Goal: Task Accomplishment & Management: Manage account settings

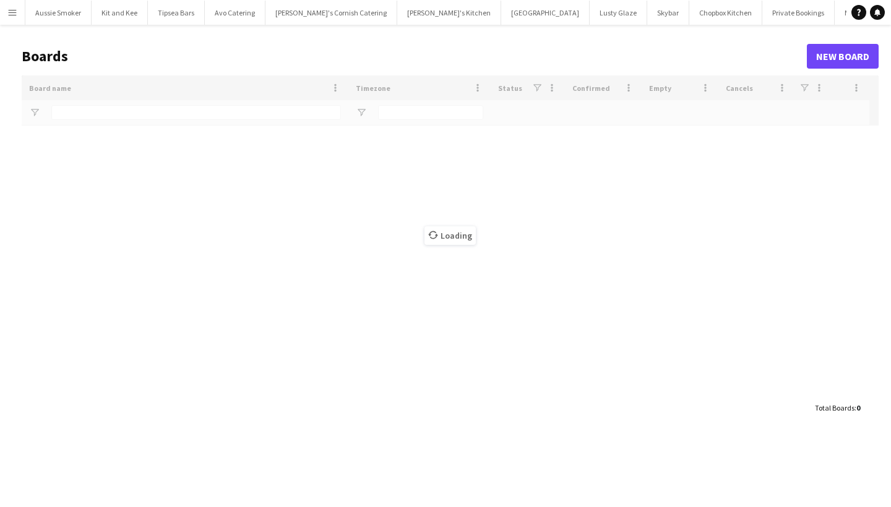
type input "********"
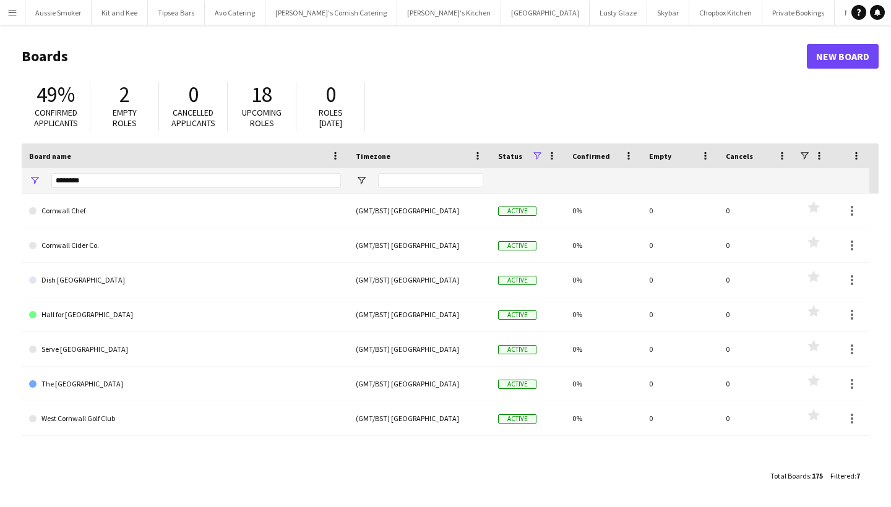
click at [6, 18] on button "Menu" at bounding box center [12, 12] width 25 height 25
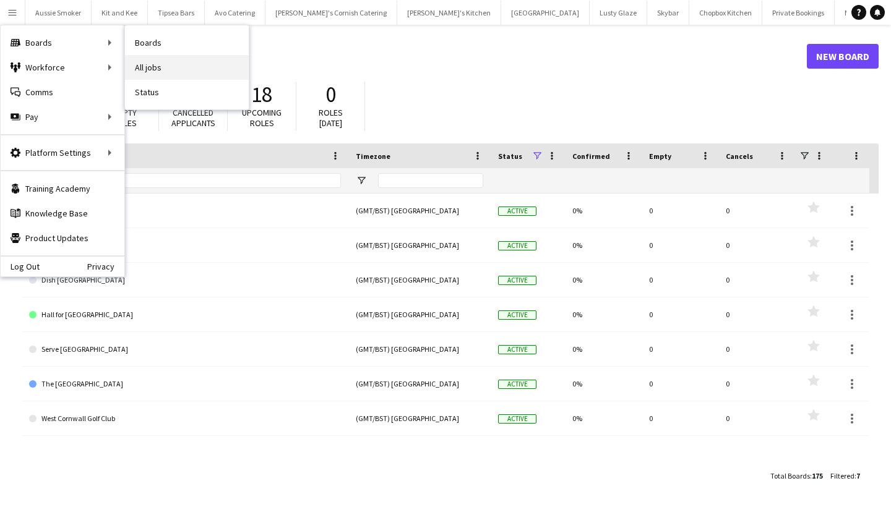
click at [207, 71] on link "All jobs" at bounding box center [187, 67] width 124 height 25
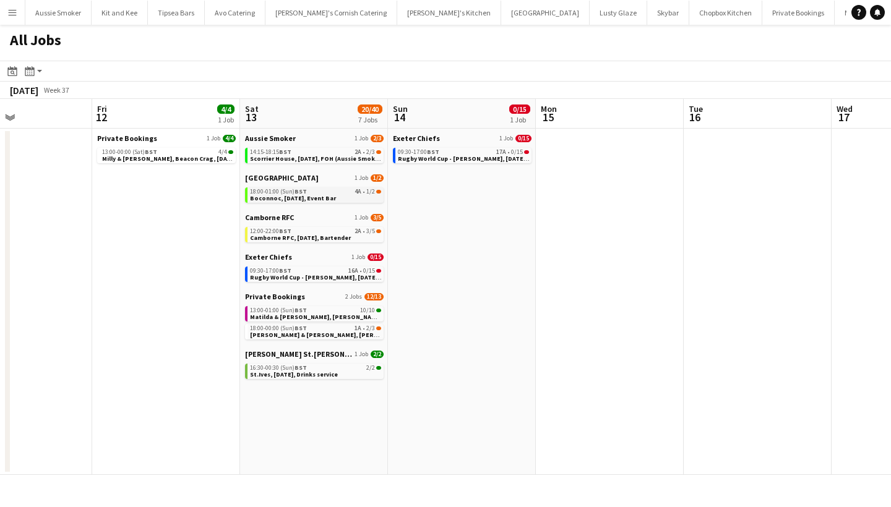
scroll to position [0, 354]
click at [309, 240] on span "Camborne RFC, [DATE], Bartender" at bounding box center [297, 238] width 101 height 8
click at [346, 315] on span "Matilda & [PERSON_NAME], [PERSON_NAME],[DATE]" at bounding box center [323, 317] width 153 height 8
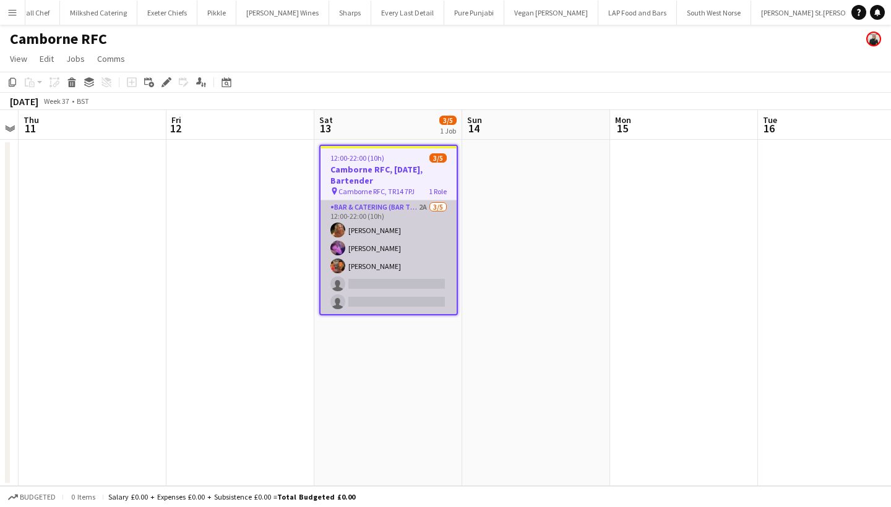
click at [369, 269] on app-card-role "Bar & Catering (Bar Tender) 2A 3/5 12:00-22:00 (10h) Katie Harpur Rohan Wingham…" at bounding box center [388, 257] width 136 height 114
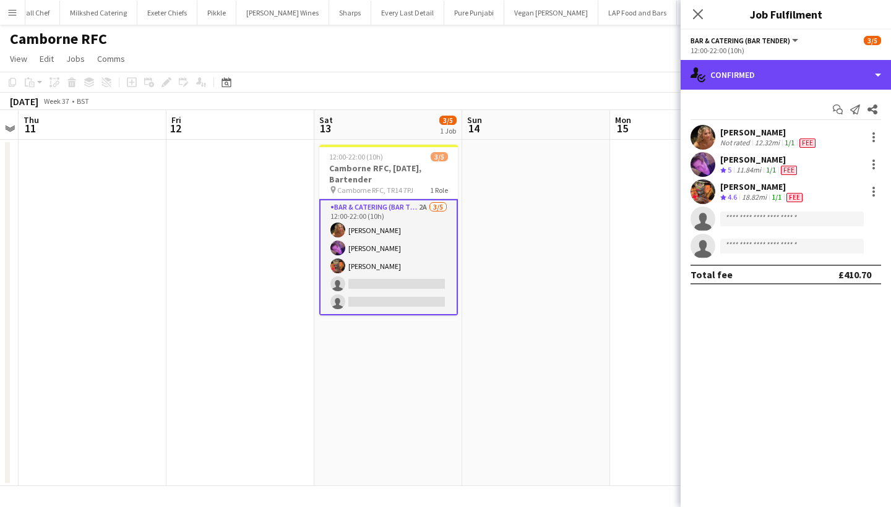
drag, startPoint x: 778, startPoint y: 76, endPoint x: 778, endPoint y: 92, distance: 16.1
click at [778, 76] on div "single-neutral-actions-check-2 Confirmed" at bounding box center [785, 75] width 210 height 30
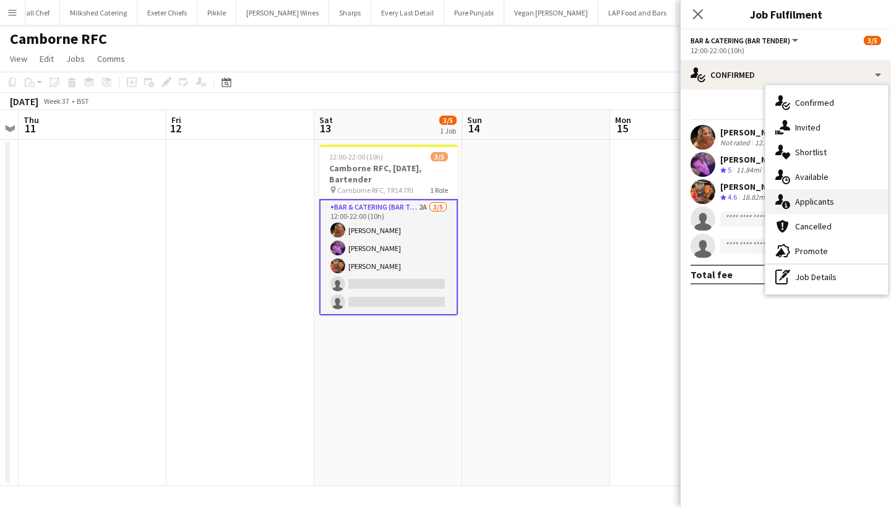
click at [809, 204] on span "Applicants" at bounding box center [814, 201] width 39 height 11
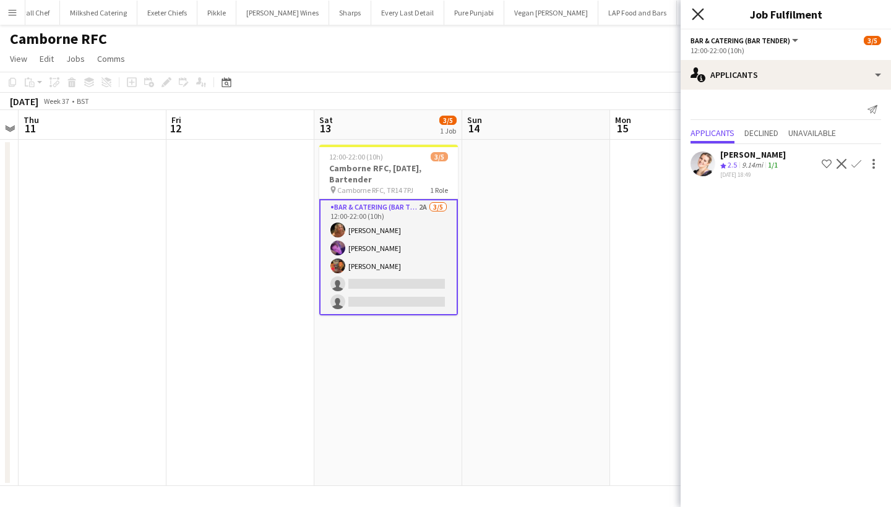
click at [693, 18] on icon "Close pop-in" at bounding box center [698, 14] width 12 height 12
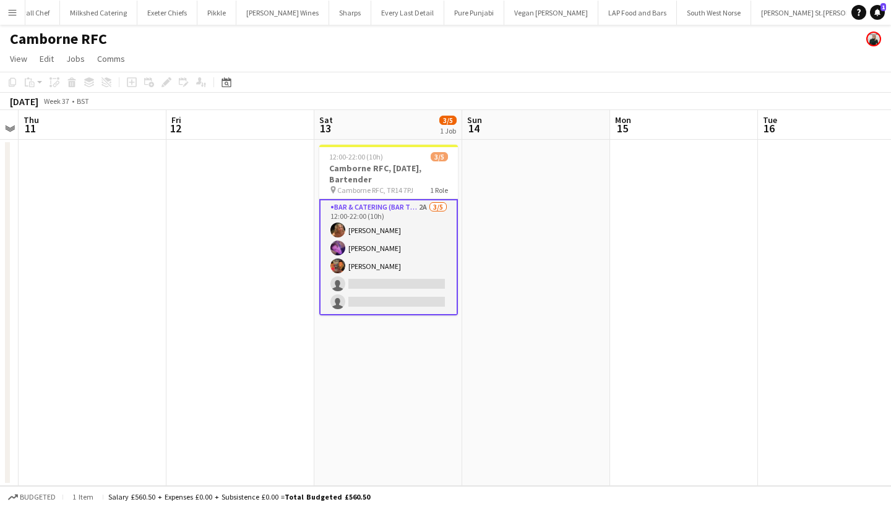
click at [413, 267] on app-card-role "Bar & Catering (Bar Tender) 2A 3/5 12:00-22:00 (10h) Katie Harpur Rohan Wingham…" at bounding box center [388, 257] width 139 height 116
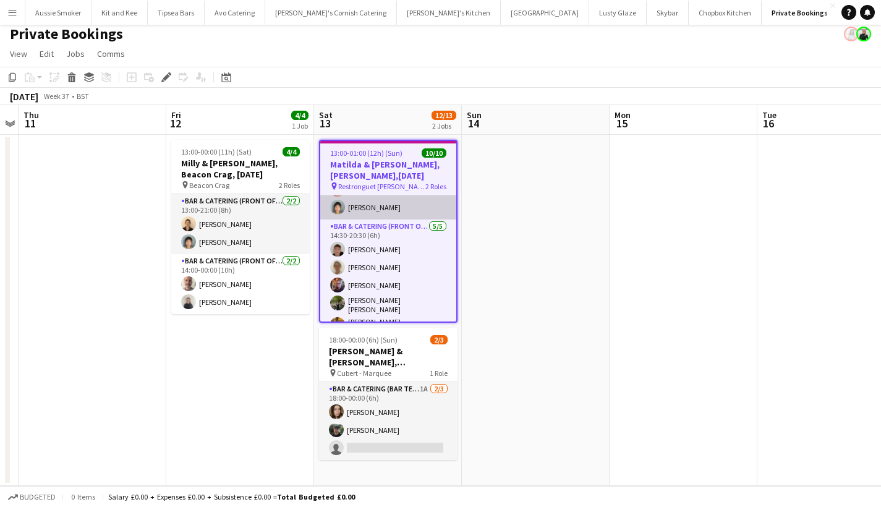
scroll to position [101, 0]
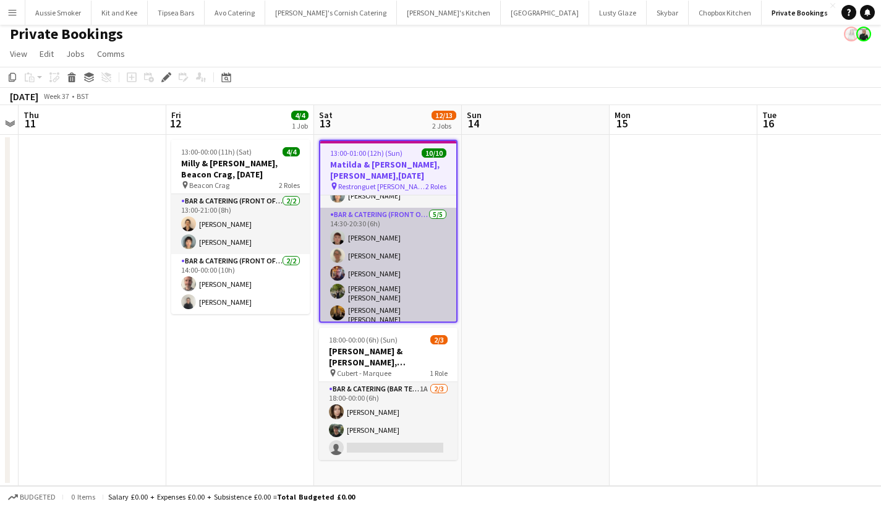
click at [412, 259] on app-card-role "Bar & Catering (Front of House) [DATE] 14:30-20:30 (6h) [PERSON_NAME] [PERSON_N…" at bounding box center [388, 268] width 136 height 121
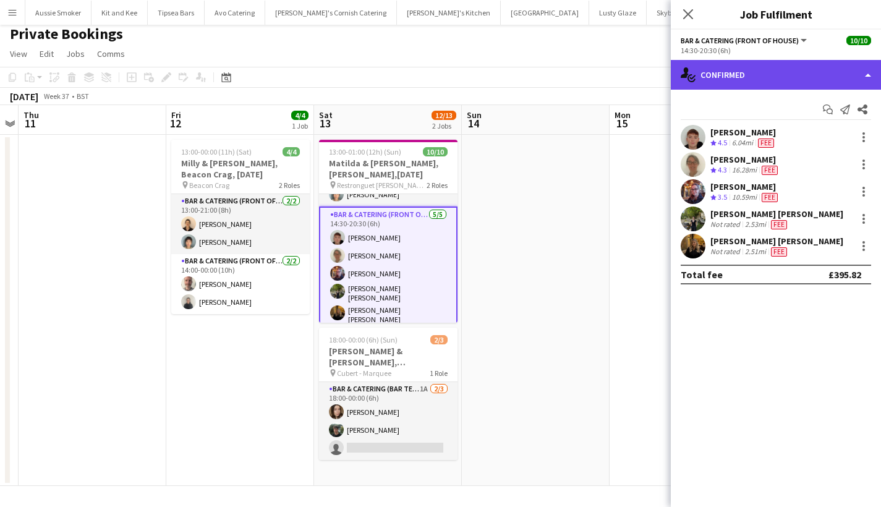
click at [784, 75] on div "single-neutral-actions-check-2 Confirmed" at bounding box center [776, 75] width 210 height 30
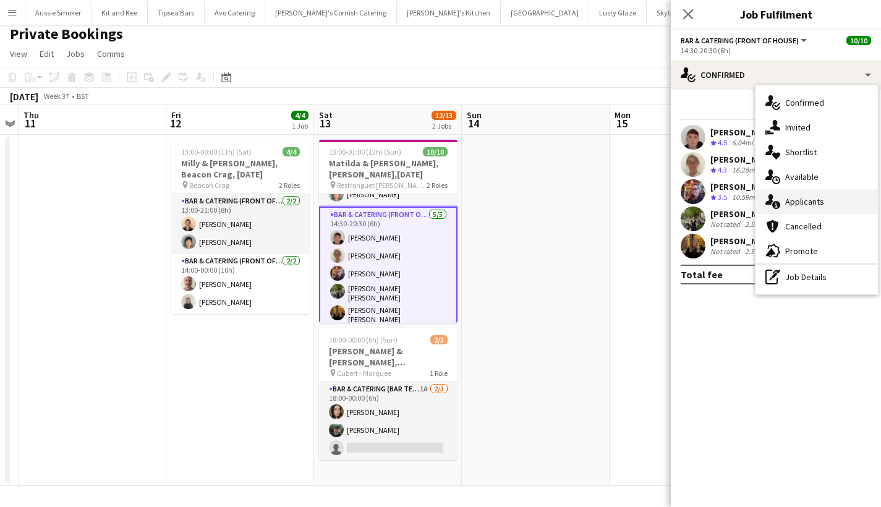
click at [828, 196] on div "single-neutral-actions-information Applicants" at bounding box center [817, 201] width 122 height 25
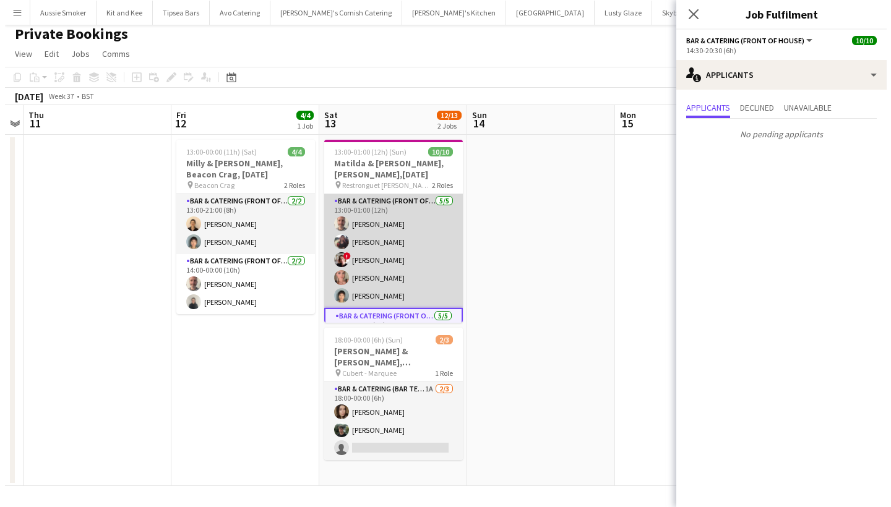
scroll to position [0, 0]
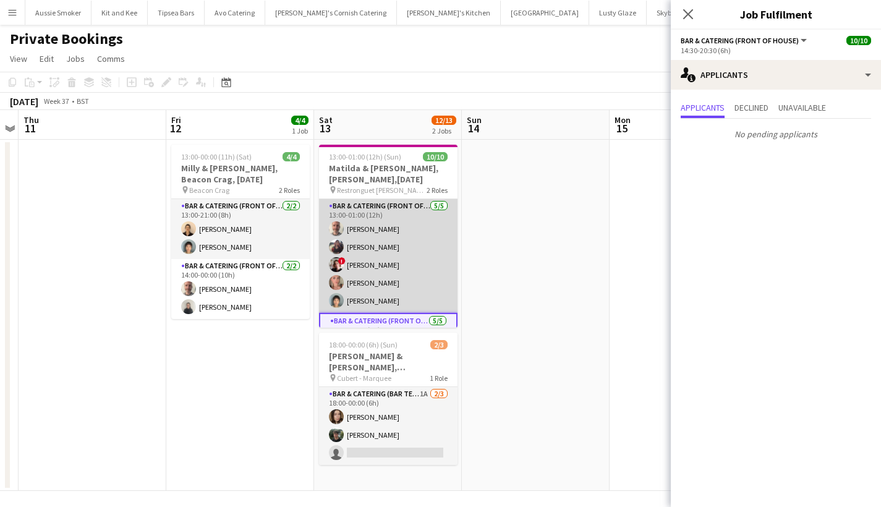
click at [394, 247] on app-card-role "Bar & Catering (Front of House) [DATE] 13:00-01:00 (12h) [PERSON_NAME] ! [PERSO…" at bounding box center [388, 256] width 139 height 114
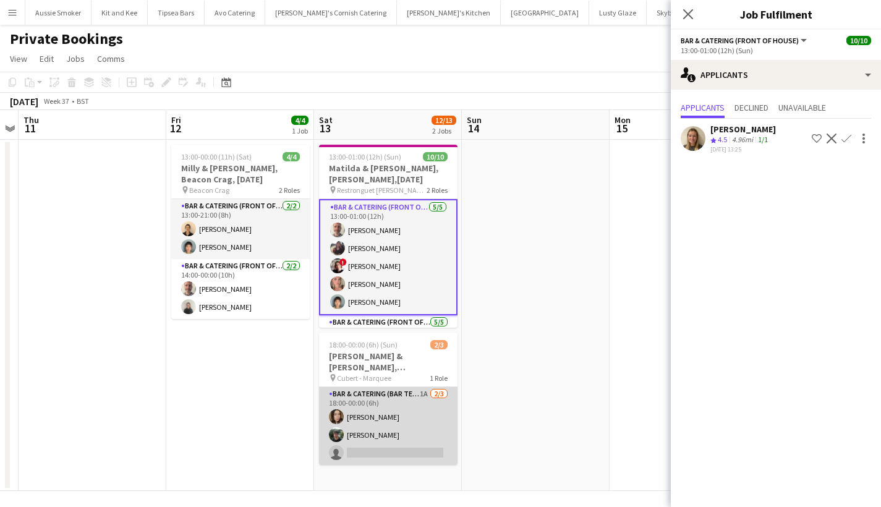
click at [429, 420] on app-card-role "Bar & Catering (Bar Tender) 1A [DATE] 18:00-00:00 (6h) [PERSON_NAME] [PERSON_NA…" at bounding box center [388, 426] width 139 height 78
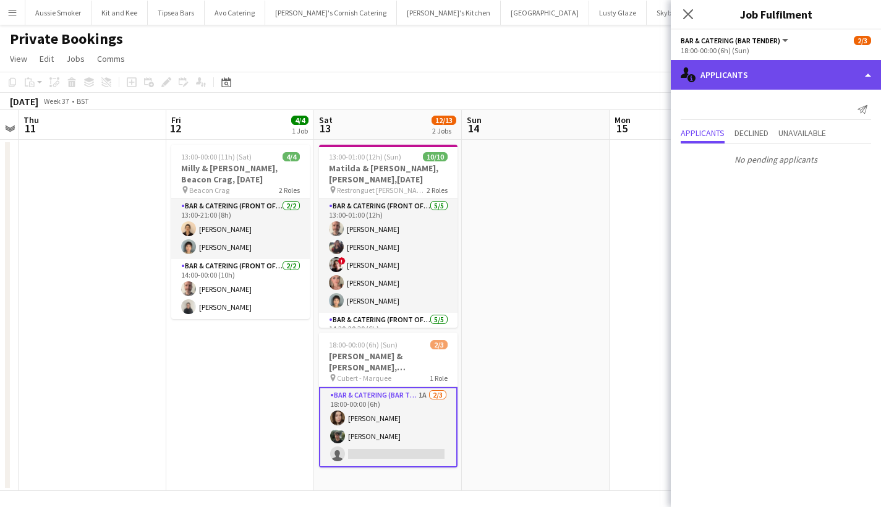
click at [766, 74] on div "single-neutral-actions-information Applicants" at bounding box center [776, 75] width 210 height 30
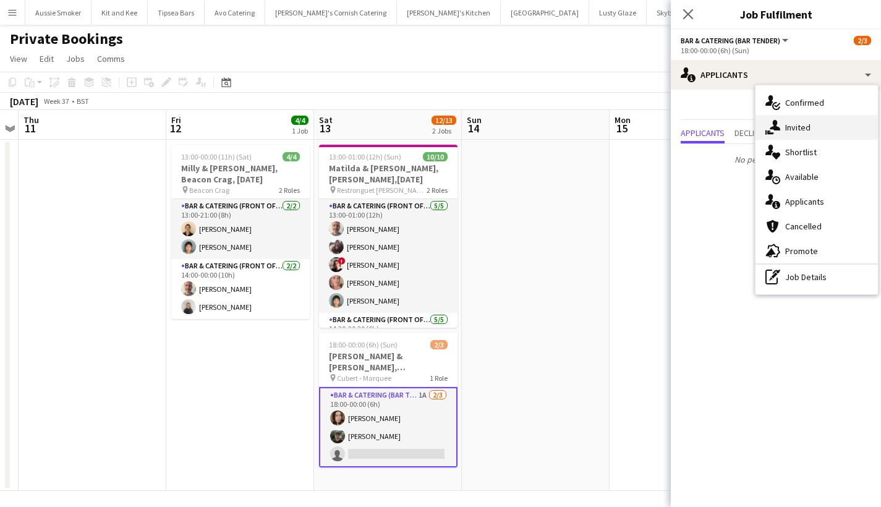
click at [834, 128] on div "single-neutral-actions-share-1 Invited" at bounding box center [817, 127] width 122 height 25
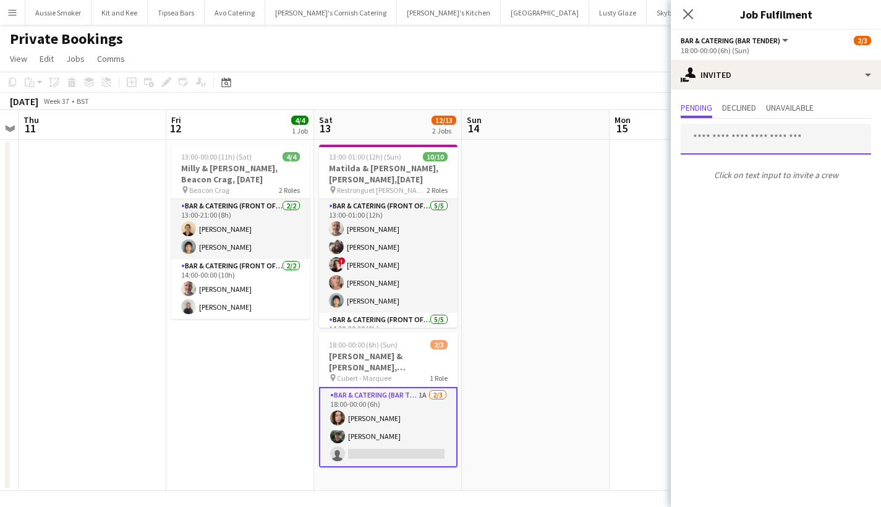
click at [729, 140] on input "text" at bounding box center [776, 139] width 191 height 31
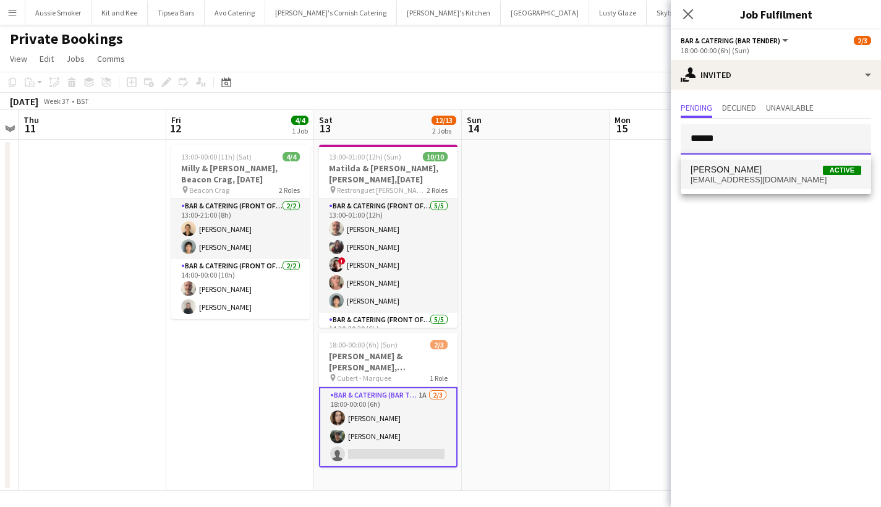
type input "******"
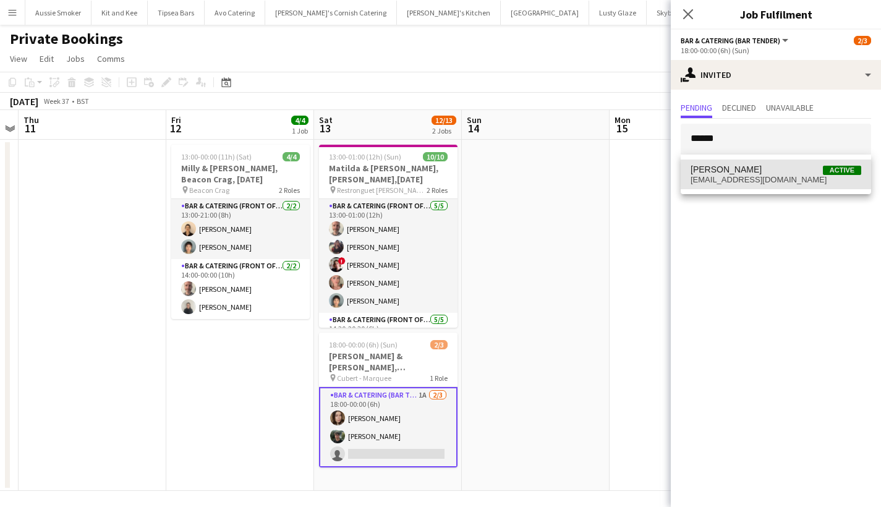
click at [758, 185] on mat-option "[PERSON_NAME] Active [EMAIL_ADDRESS][DOMAIN_NAME]" at bounding box center [776, 175] width 191 height 30
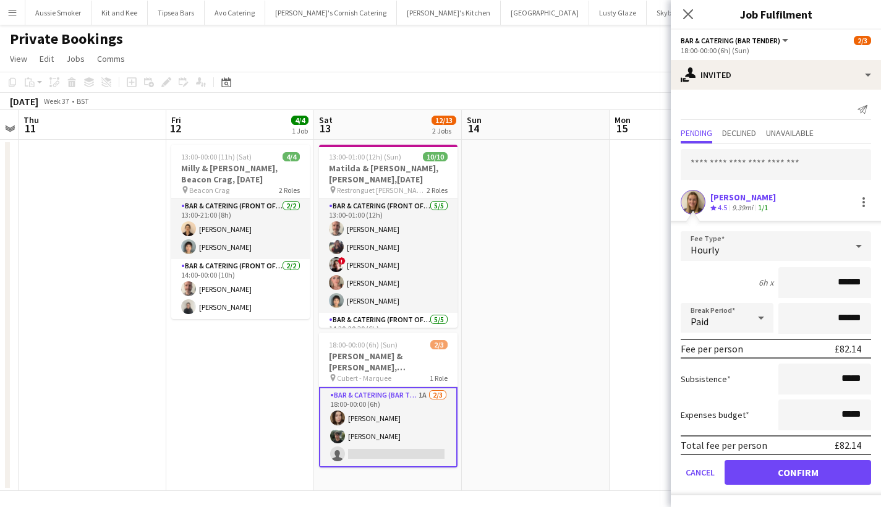
type input "******"
drag, startPoint x: 792, startPoint y: 472, endPoint x: 770, endPoint y: 470, distance: 21.7
click at [792, 472] on button "Confirm" at bounding box center [798, 472] width 147 height 25
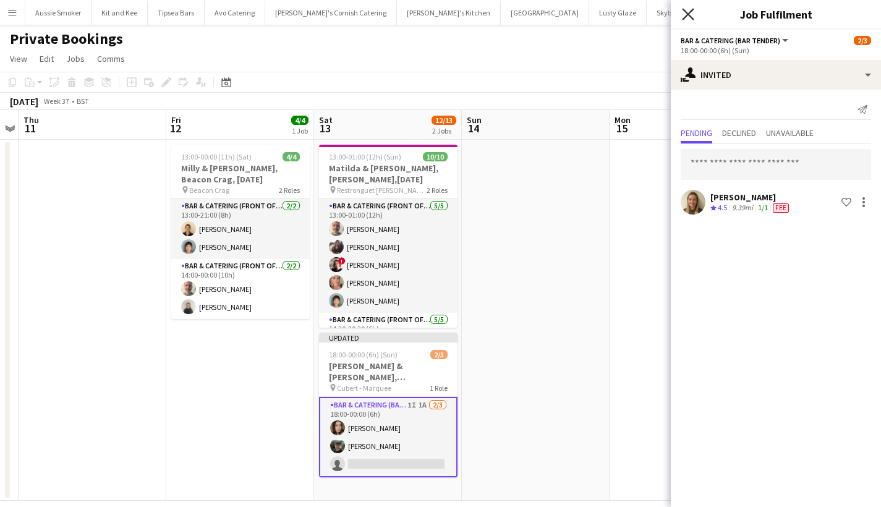
click at [689, 12] on icon "Close pop-in" at bounding box center [688, 14] width 12 height 12
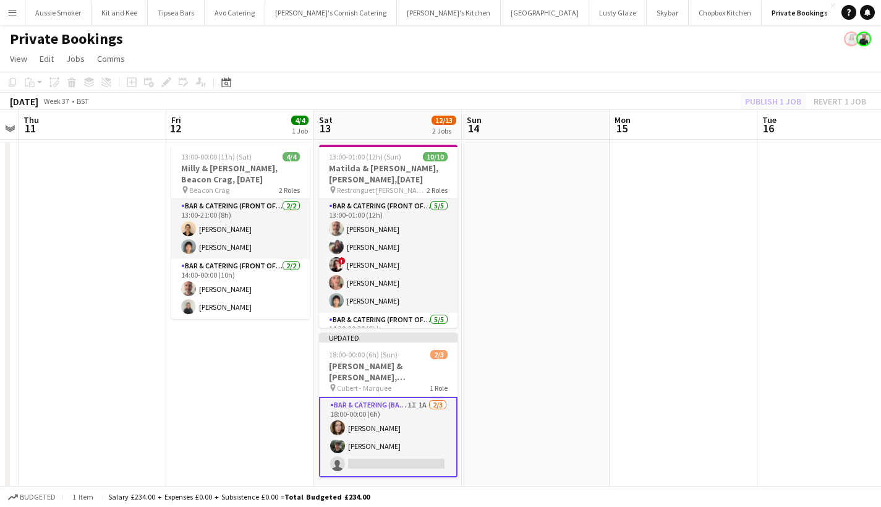
click at [784, 98] on div "Publish 1 job Revert 1 job" at bounding box center [806, 101] width 151 height 16
click at [784, 98] on button "Publish 1 job" at bounding box center [773, 101] width 66 height 16
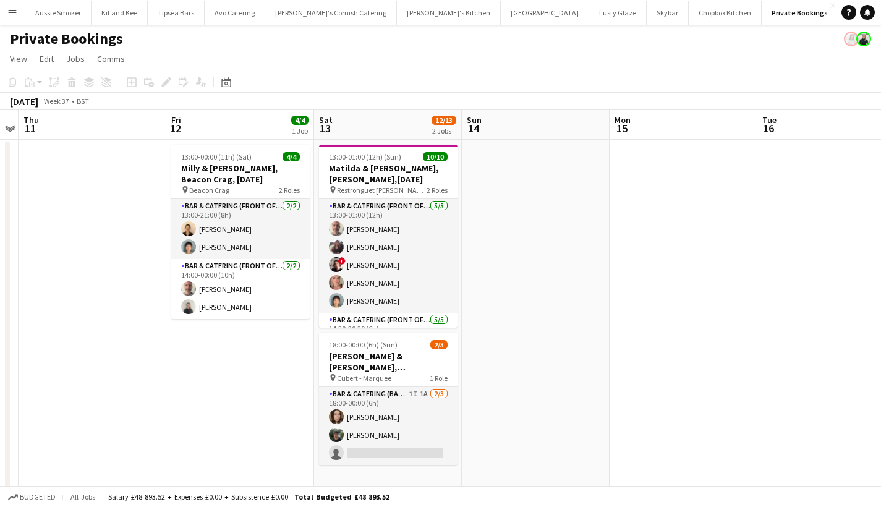
click at [7, 17] on app-icon "Menu" at bounding box center [12, 12] width 10 height 10
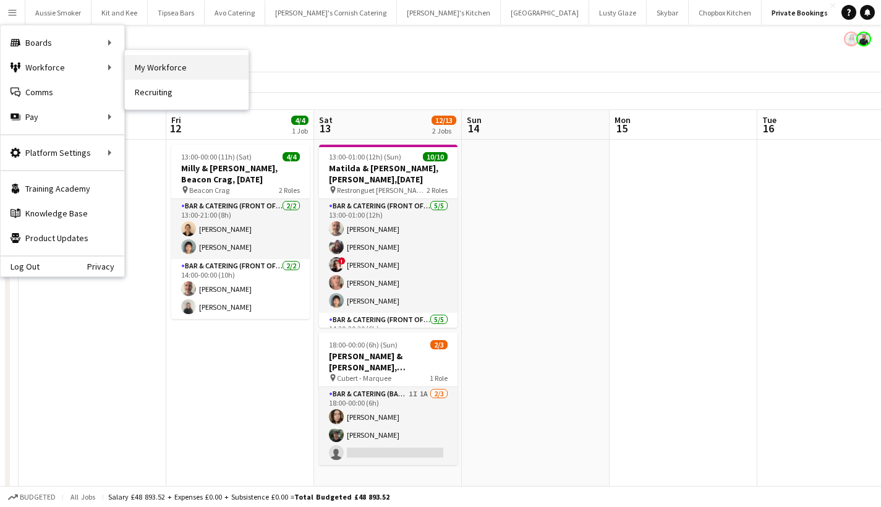
click at [206, 69] on link "My Workforce" at bounding box center [187, 67] width 124 height 25
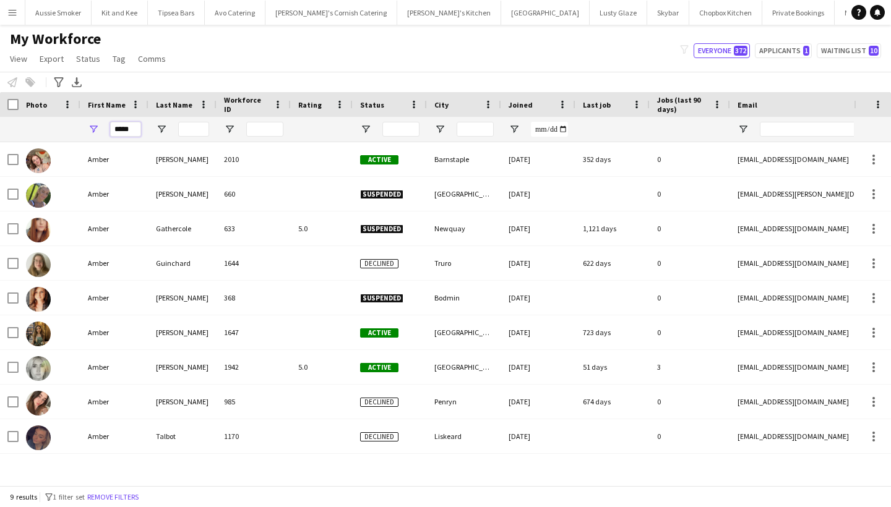
click at [135, 128] on input "*****" at bounding box center [125, 129] width 31 height 15
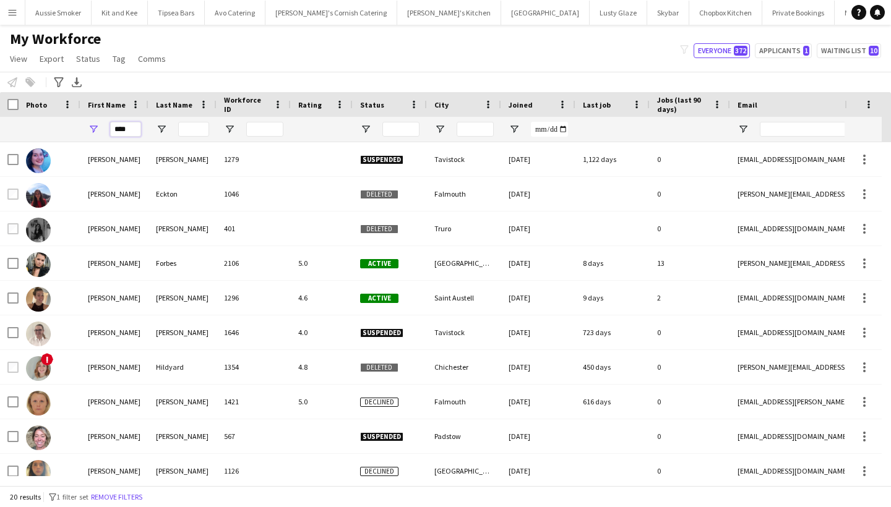
scroll to position [2, 0]
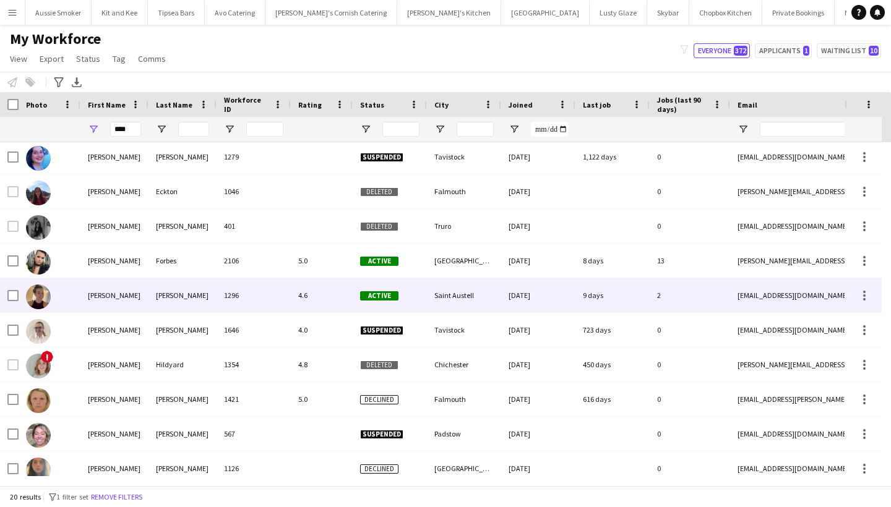
click at [144, 288] on div "[PERSON_NAME]" at bounding box center [114, 295] width 68 height 34
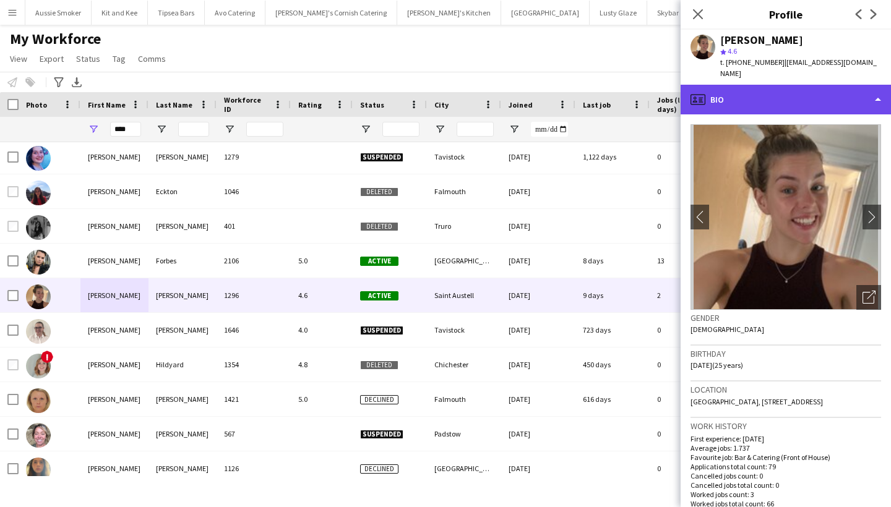
click at [805, 87] on div "profile Bio" at bounding box center [785, 100] width 210 height 30
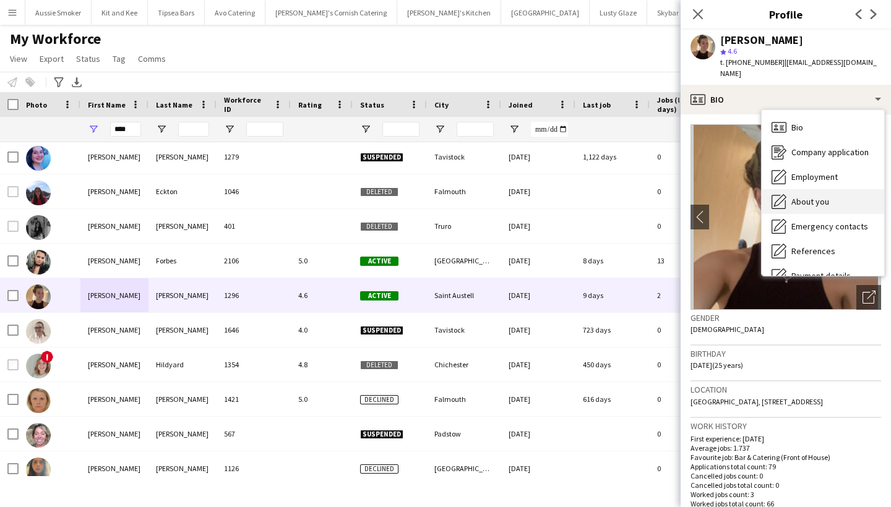
click at [828, 189] on div "About you About you" at bounding box center [822, 201] width 122 height 25
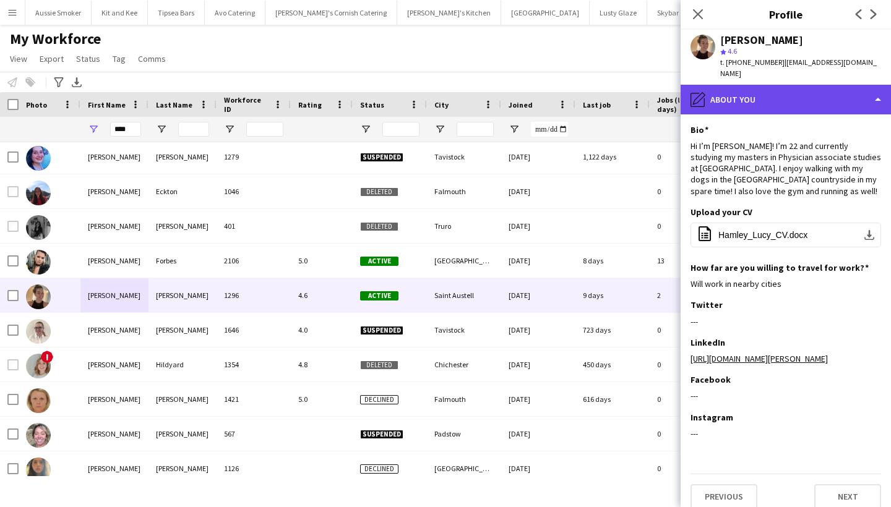
click at [807, 85] on div "pencil4 About you" at bounding box center [785, 100] width 210 height 30
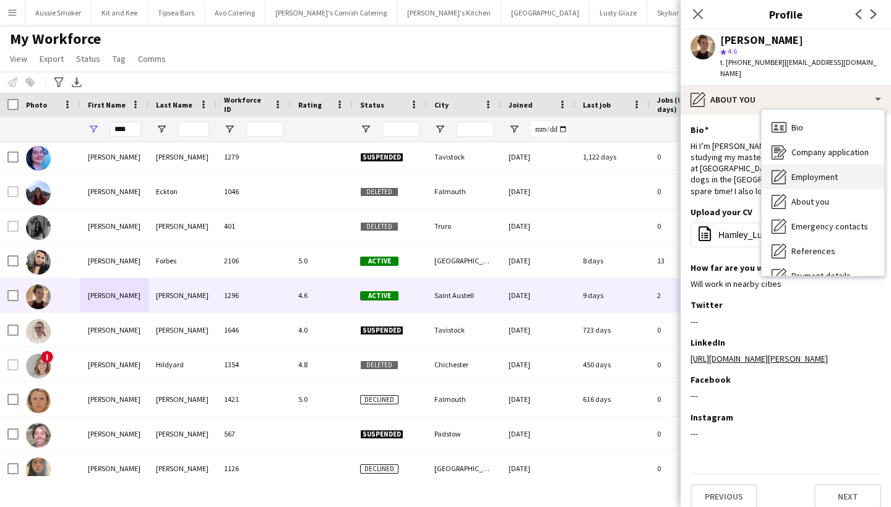
click at [833, 171] on span "Employment" at bounding box center [814, 176] width 46 height 11
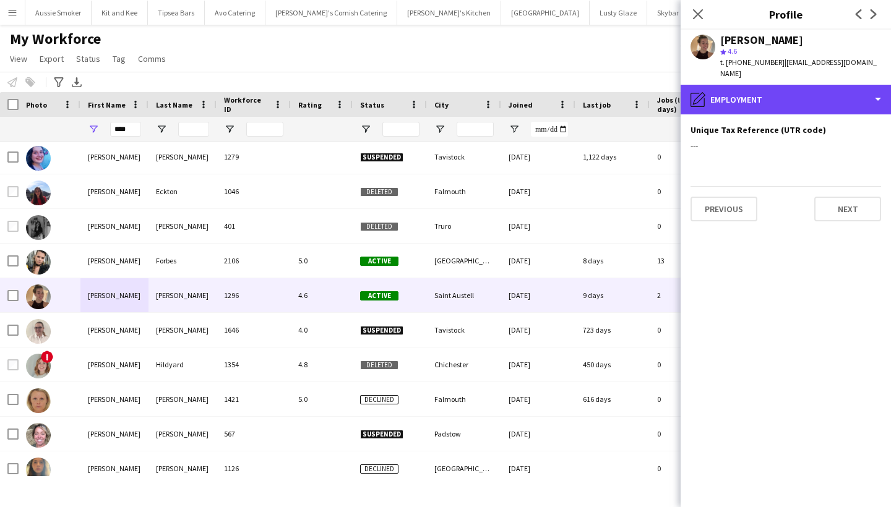
drag, startPoint x: 794, startPoint y: 80, endPoint x: 822, endPoint y: 120, distance: 49.3
click at [794, 85] on div "pencil4 Employment" at bounding box center [785, 100] width 210 height 30
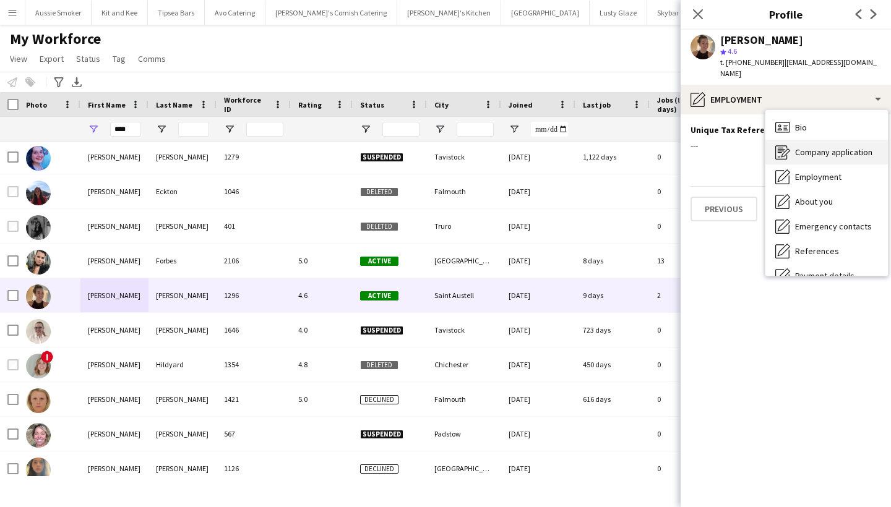
click at [846, 147] on span "Company application" at bounding box center [833, 152] width 77 height 11
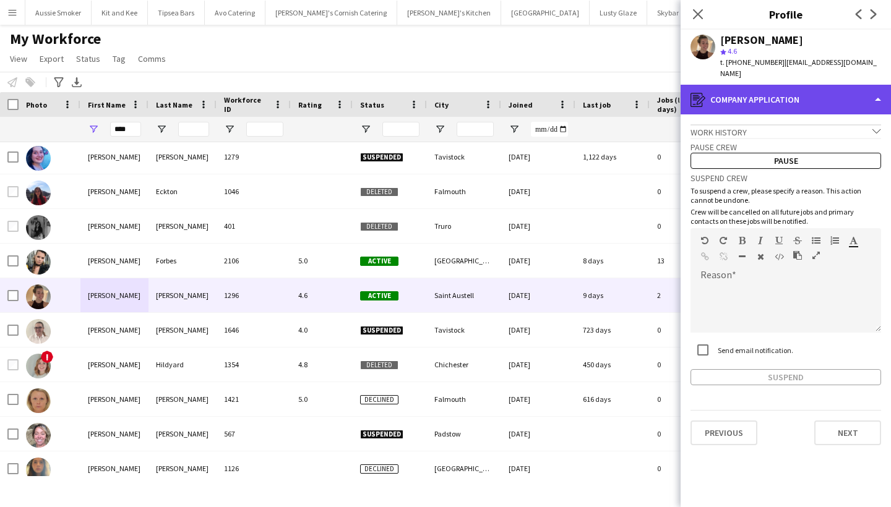
click at [791, 85] on div "register Company application" at bounding box center [785, 100] width 210 height 30
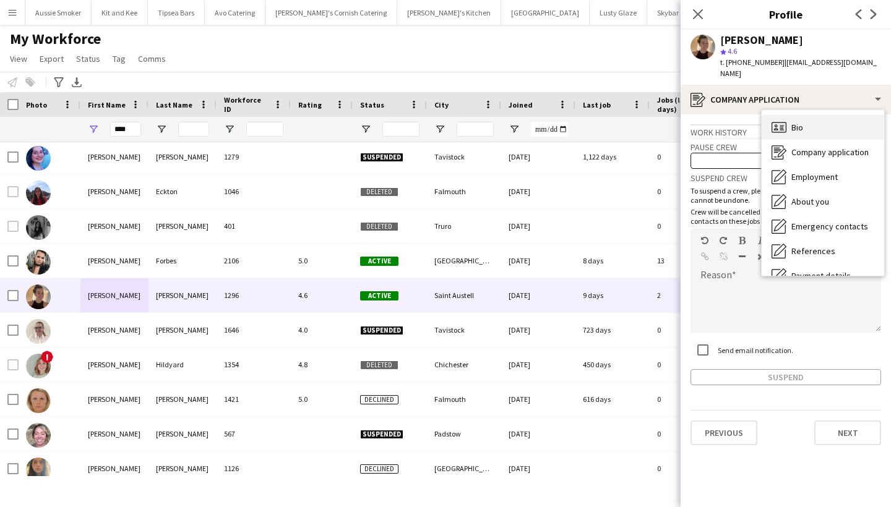
click at [825, 115] on div "Bio Bio" at bounding box center [822, 127] width 122 height 25
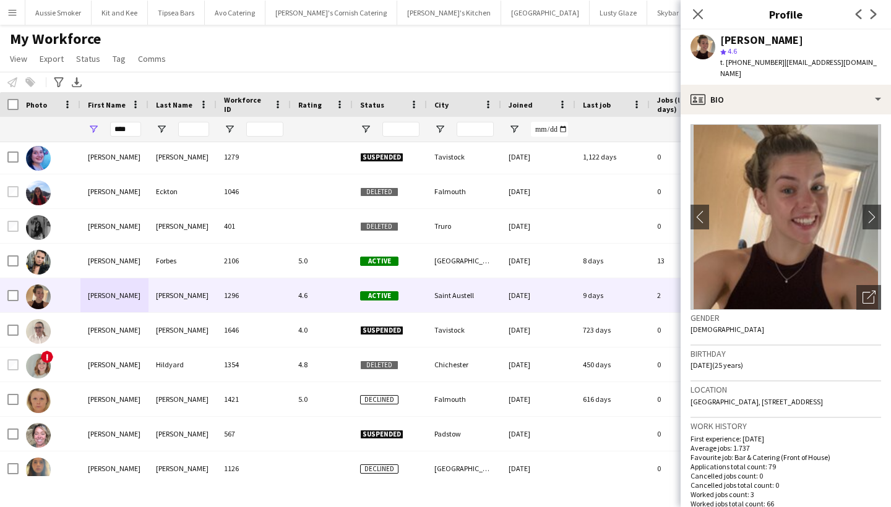
drag, startPoint x: 722, startPoint y: 405, endPoint x: 691, endPoint y: 400, distance: 31.8
click at [688, 402] on app-crew-profile-bio "chevron-left chevron-right Open photos pop-in Gender [DEMOGRAPHIC_DATA] Birthda…" at bounding box center [785, 310] width 210 height 393
copy span "PL26 7ds"
click at [126, 128] on input "****" at bounding box center [125, 129] width 31 height 15
click at [126, 127] on input "****" at bounding box center [125, 129] width 31 height 15
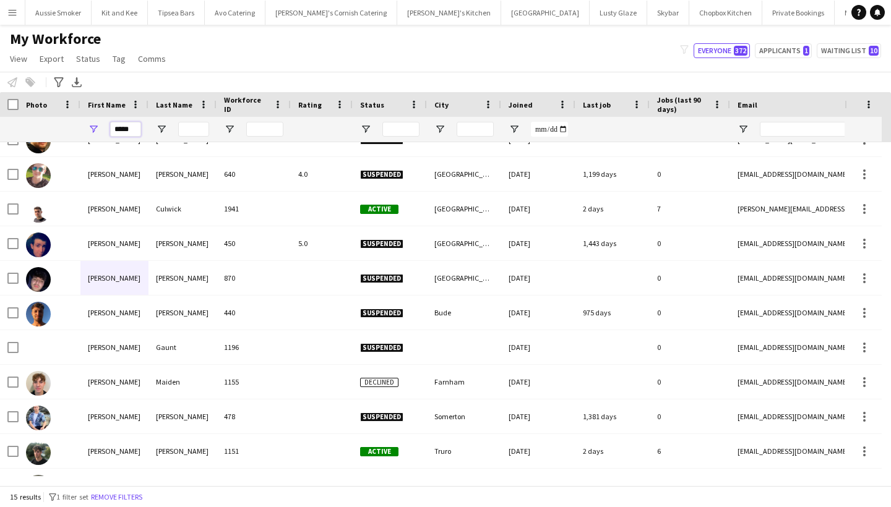
scroll to position [48, 0]
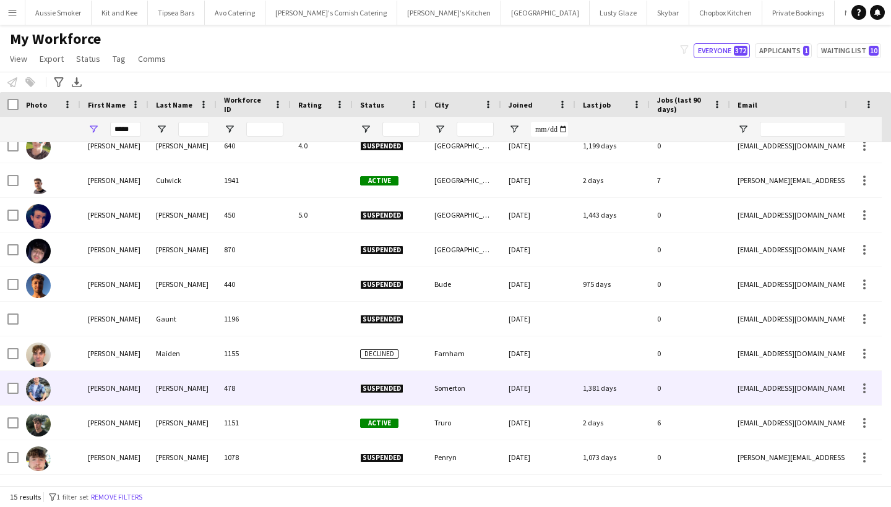
click at [127, 382] on div "[PERSON_NAME]" at bounding box center [114, 388] width 68 height 34
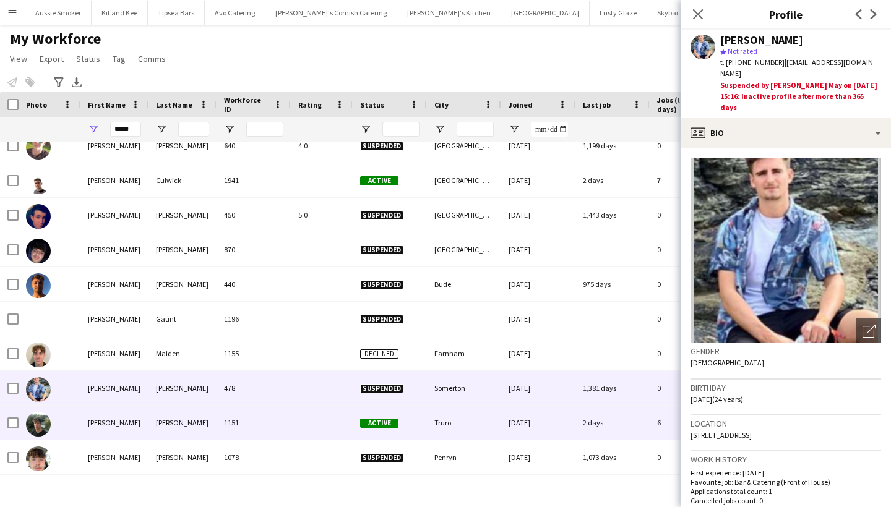
click at [134, 426] on div "[PERSON_NAME]" at bounding box center [114, 423] width 68 height 34
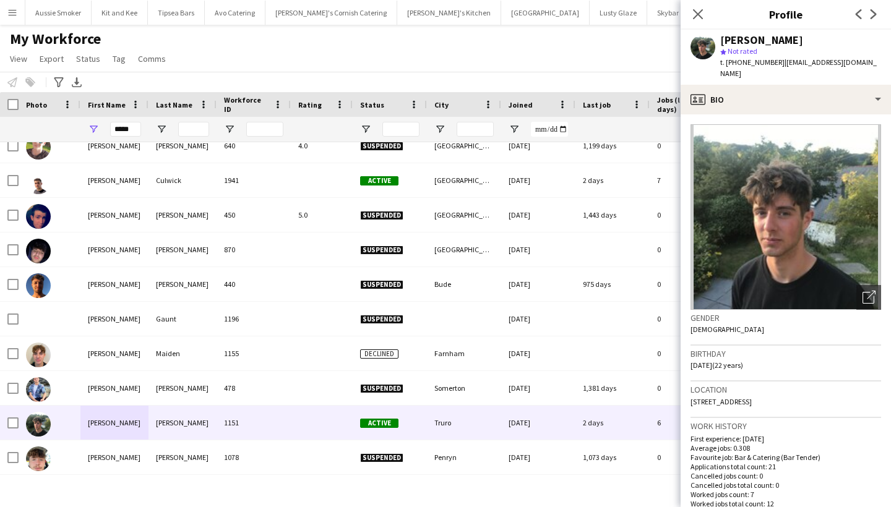
drag, startPoint x: 826, startPoint y: 393, endPoint x: 782, endPoint y: 390, distance: 43.4
click at [782, 390] on div "Location [STREET_ADDRESS]" at bounding box center [785, 400] width 191 height 36
copy span "TR4 8RN"
click at [140, 130] on input "*****" at bounding box center [125, 129] width 31 height 15
click at [139, 129] on input "*****" at bounding box center [125, 129] width 31 height 15
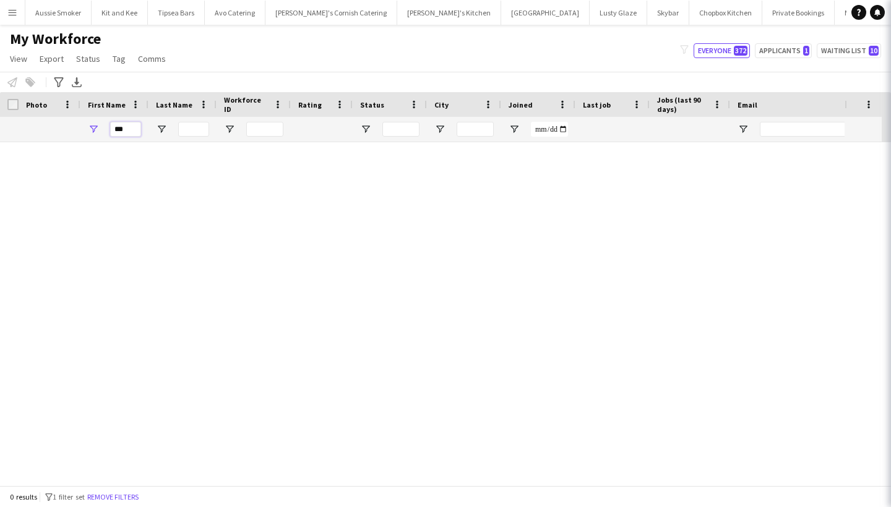
scroll to position [0, 0]
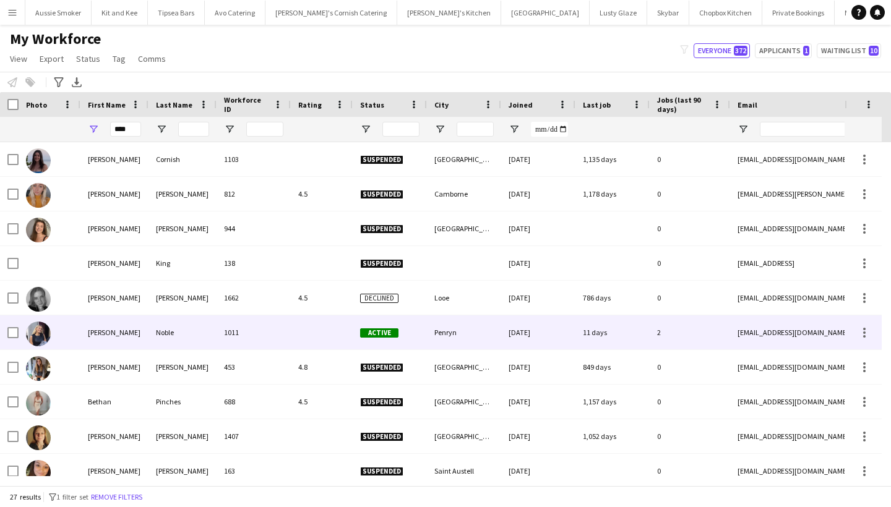
click at [188, 320] on div "Noble" at bounding box center [182, 332] width 68 height 34
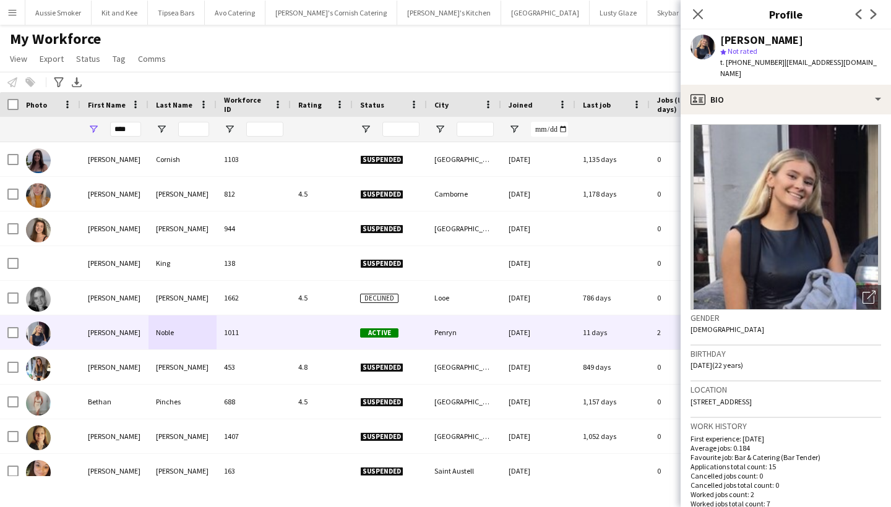
drag, startPoint x: 790, startPoint y: 388, endPoint x: 754, endPoint y: 392, distance: 36.1
click at [753, 391] on div "Location [STREET_ADDRESS]" at bounding box center [785, 400] width 191 height 36
copy span "TR10 8HG"
click at [134, 127] on input "****" at bounding box center [125, 129] width 31 height 15
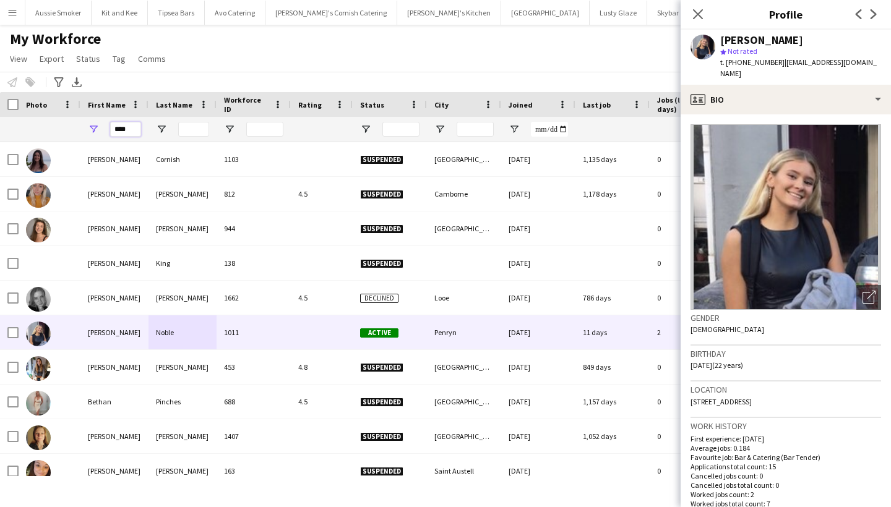
click at [133, 127] on input "****" at bounding box center [125, 129] width 31 height 15
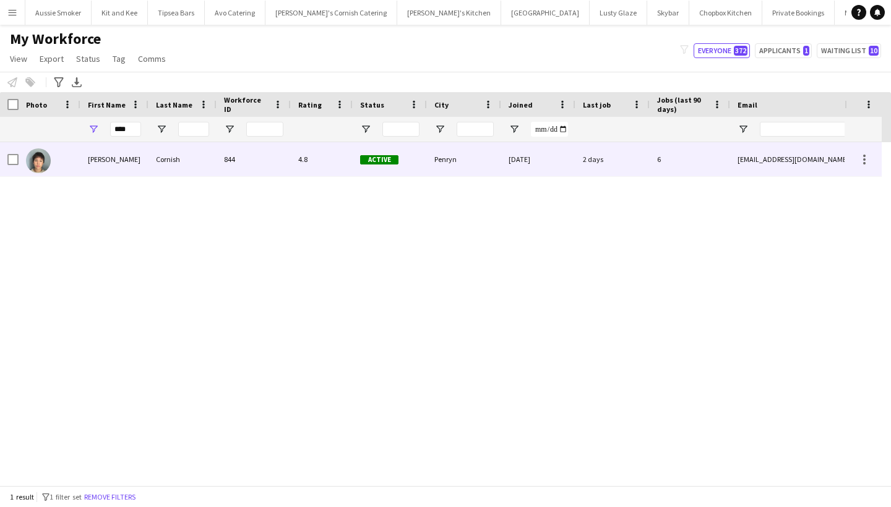
click at [140, 158] on div "[PERSON_NAME]" at bounding box center [114, 159] width 68 height 34
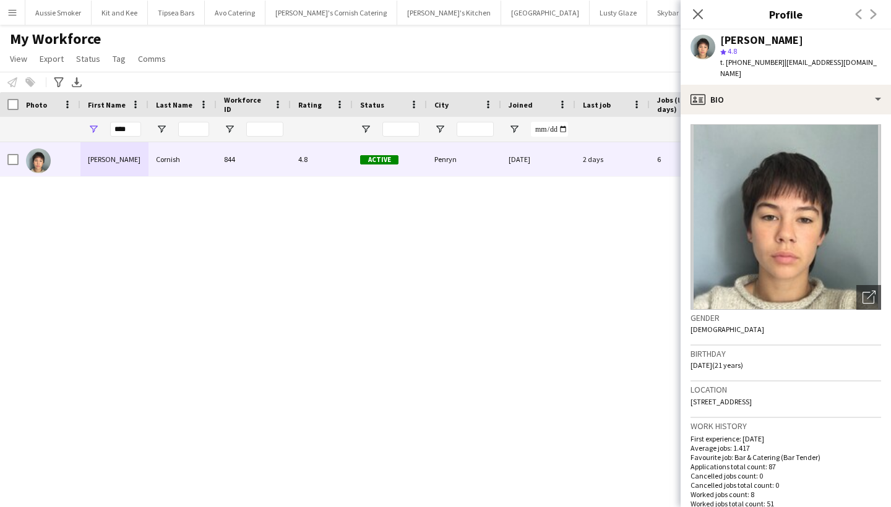
drag, startPoint x: 811, startPoint y: 387, endPoint x: 818, endPoint y: 380, distance: 10.1
click at [778, 390] on div "Location [STREET_ADDRESS]" at bounding box center [785, 400] width 191 height 36
copy span "TR10 8DY"
click at [131, 129] on input "****" at bounding box center [125, 129] width 31 height 15
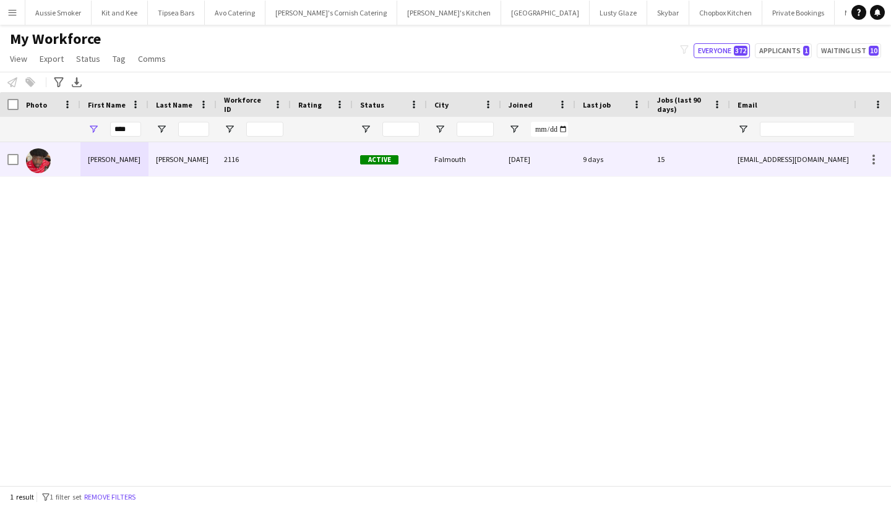
click at [131, 155] on div "[PERSON_NAME]" at bounding box center [114, 159] width 68 height 34
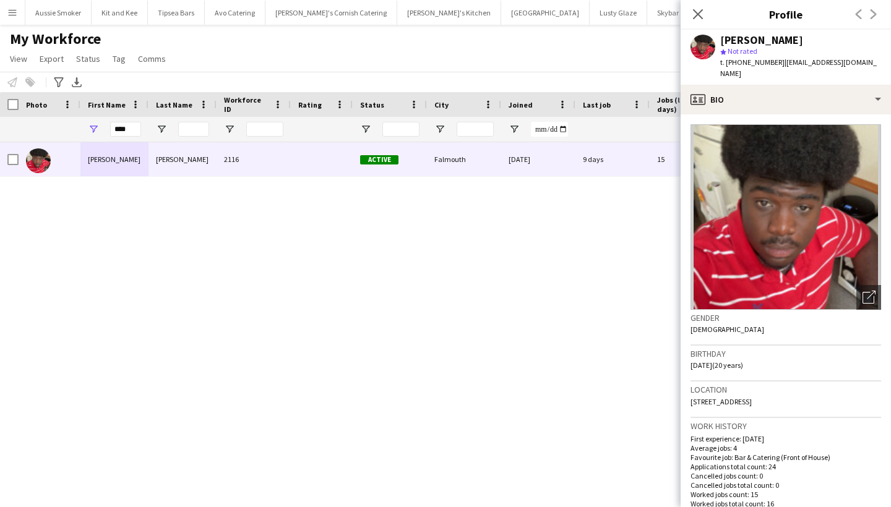
drag, startPoint x: 848, startPoint y: 392, endPoint x: 824, endPoint y: 390, distance: 24.3
click at [824, 390] on div "Location [STREET_ADDRESS]" at bounding box center [785, 400] width 191 height 36
copy span "TR11 4QZ"
click at [127, 132] on input "****" at bounding box center [125, 129] width 31 height 15
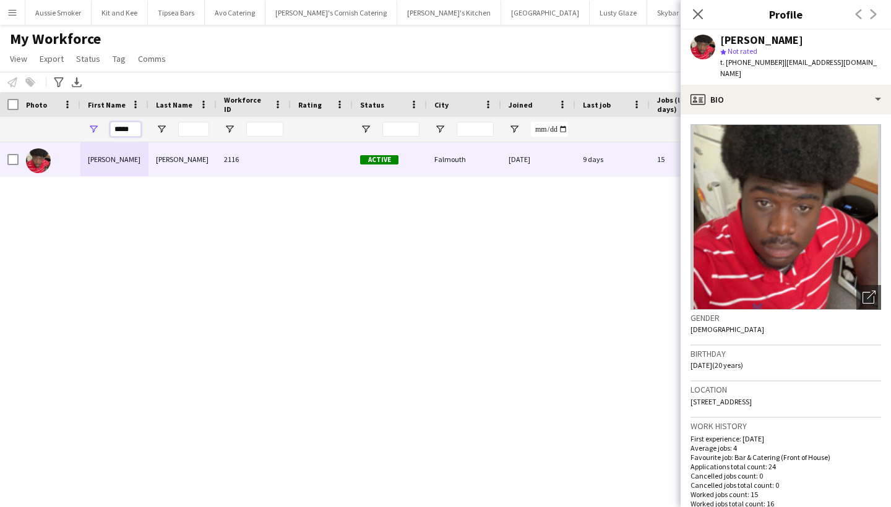
type input "*****"
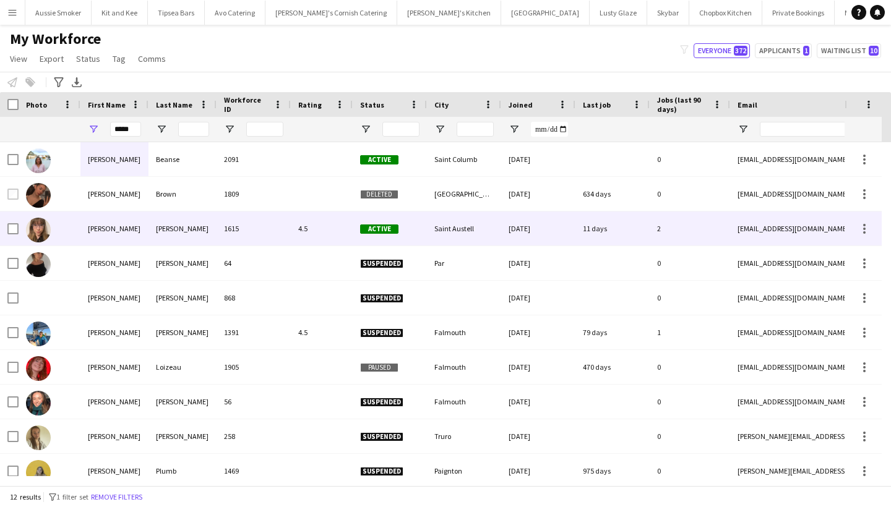
click at [182, 235] on div "[PERSON_NAME]" at bounding box center [182, 229] width 68 height 34
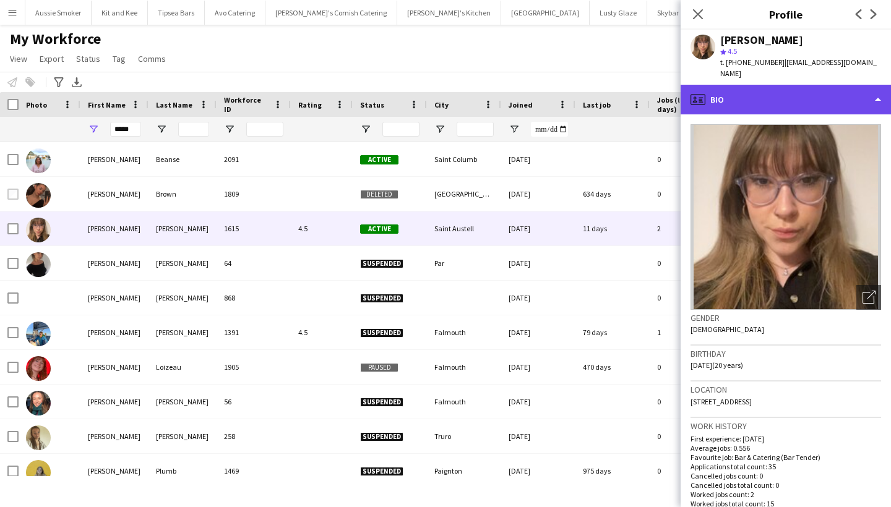
click at [780, 92] on div "profile Bio" at bounding box center [785, 100] width 210 height 30
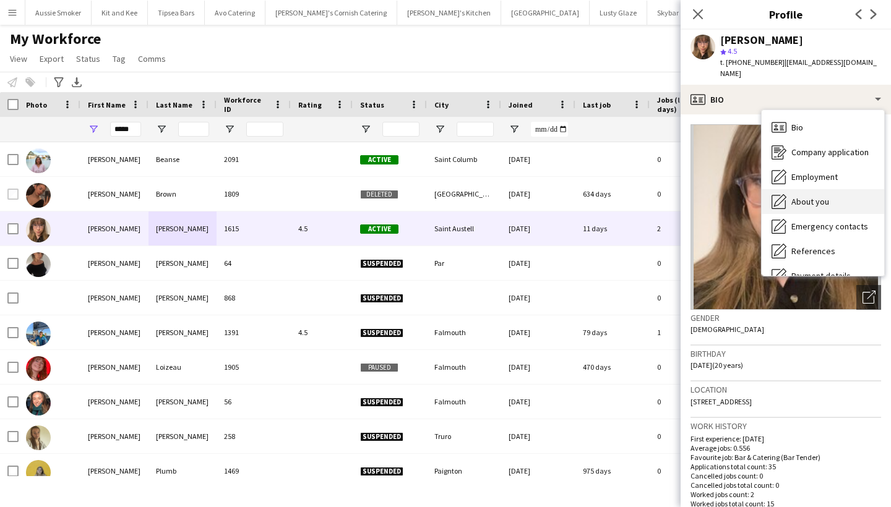
click at [828, 196] on span "About you" at bounding box center [810, 201] width 38 height 11
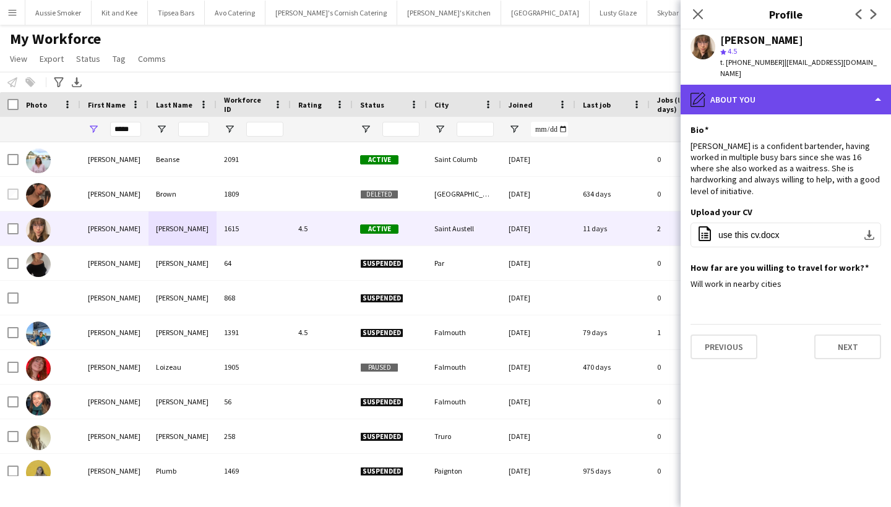
click at [779, 92] on div "pencil4 About you" at bounding box center [785, 100] width 210 height 30
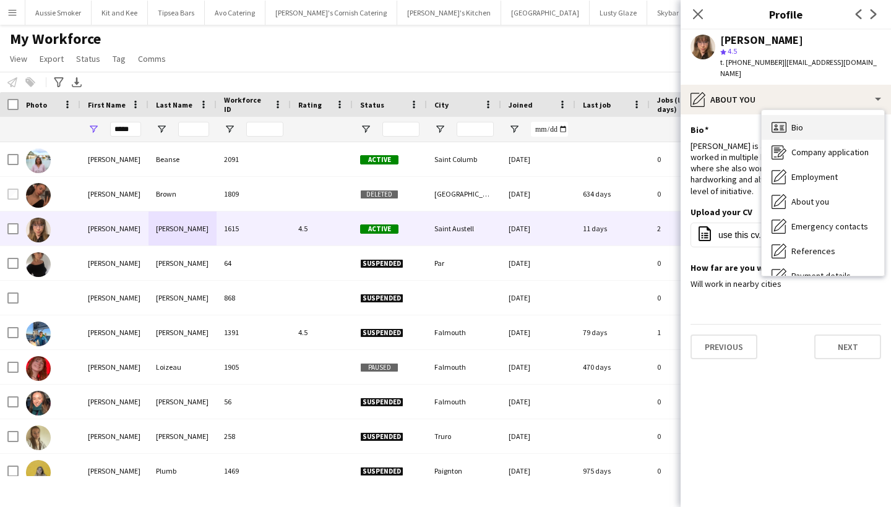
click at [797, 122] on span "Bio" at bounding box center [797, 127] width 12 height 11
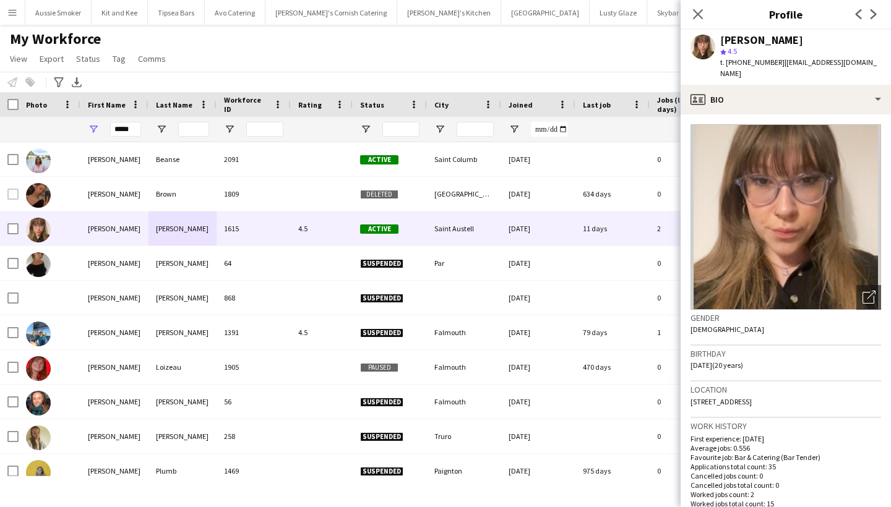
drag, startPoint x: 838, startPoint y: 397, endPoint x: 786, endPoint y: 387, distance: 52.8
click at [786, 387] on div "Location [STREET_ADDRESS]" at bounding box center [785, 400] width 191 height 36
copy span "PL25 4TW"
click at [7, 4] on button "Menu" at bounding box center [12, 12] width 25 height 25
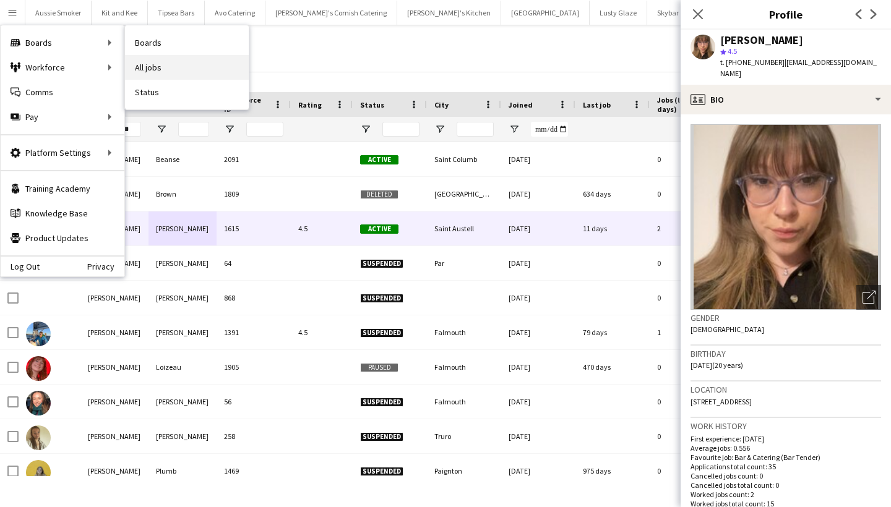
click at [199, 72] on link "All jobs" at bounding box center [187, 67] width 124 height 25
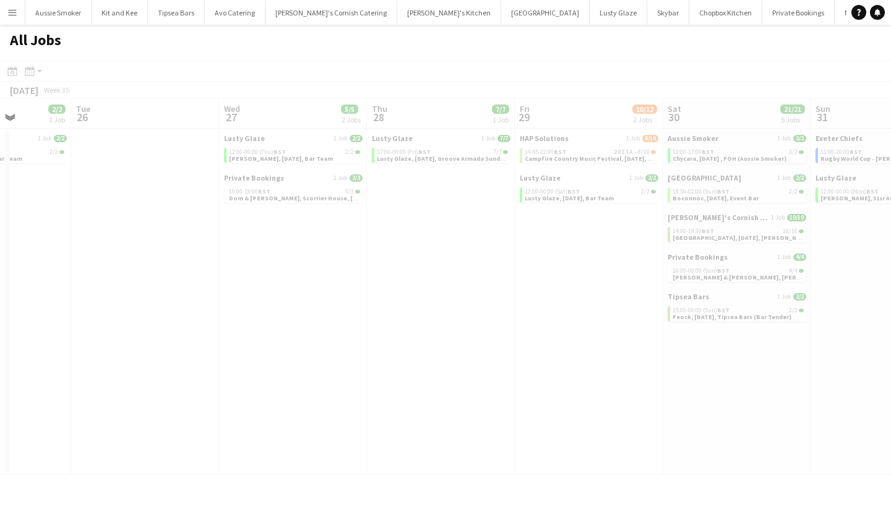
scroll to position [0, 370]
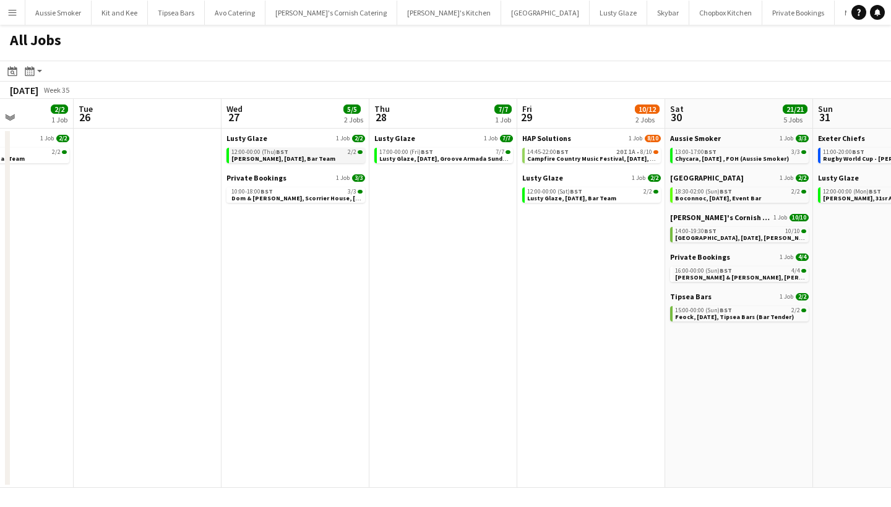
click at [288, 160] on span "[PERSON_NAME], [DATE], Bar Team" at bounding box center [283, 159] width 104 height 8
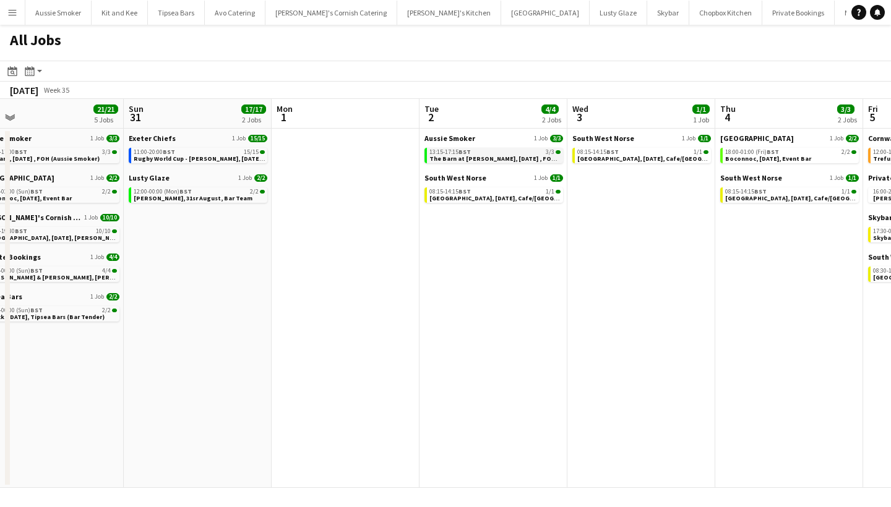
scroll to position [0, 469]
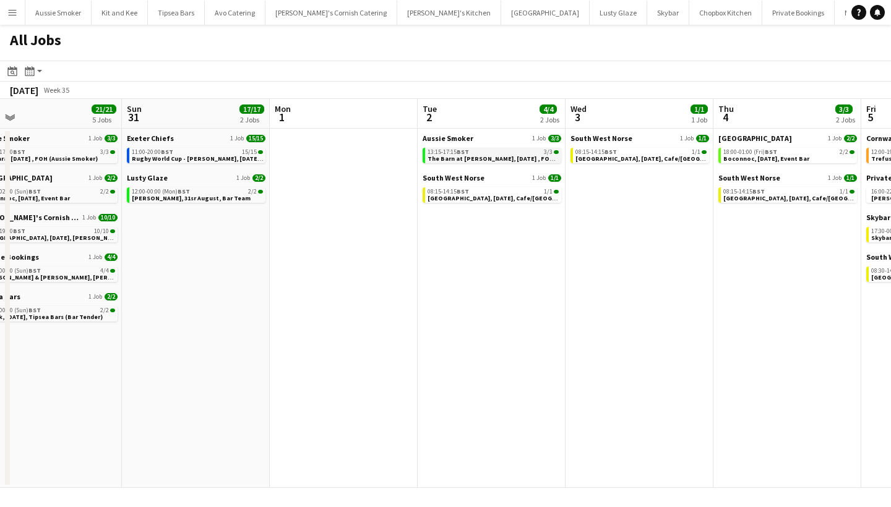
click at [492, 156] on span "The Barn at [PERSON_NAME], [DATE] , FOH (Aussie Smoker)" at bounding box center [515, 159] width 176 height 8
